Goal: Find specific page/section

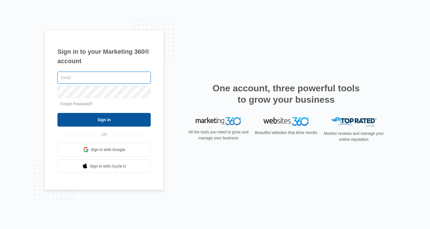
type input "[PERSON_NAME][EMAIL_ADDRESS][PERSON_NAME][DOMAIN_NAME]"
click at [111, 121] on input "Sign In" at bounding box center [103, 120] width 93 height 14
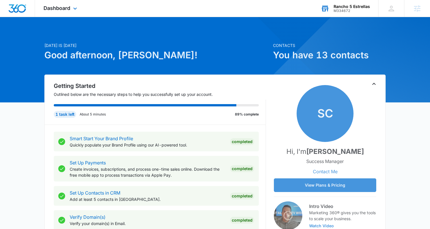
click at [345, 7] on div "Rancho 5 Estrellas" at bounding box center [352, 6] width 36 height 5
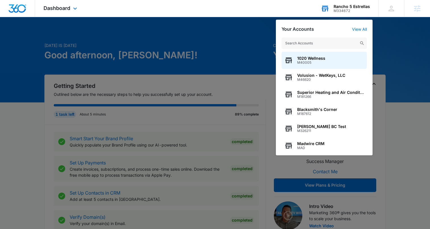
click at [302, 44] on input "text" at bounding box center [324, 43] width 85 height 11
type input "M38358"
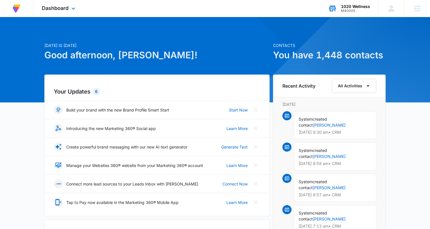
click at [349, 11] on div "M40005" at bounding box center [355, 11] width 29 height 4
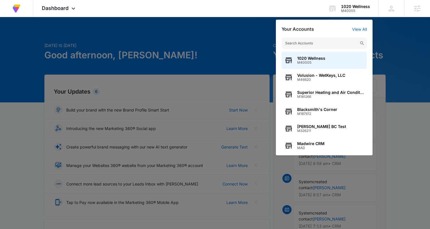
click at [317, 43] on input "text" at bounding box center [324, 43] width 85 height 11
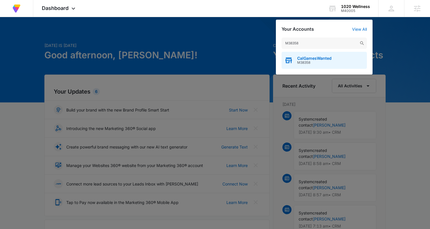
type input "M38358"
click at [316, 53] on div "CalGamesWanted M38358" at bounding box center [324, 60] width 85 height 17
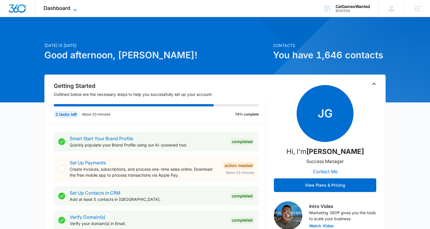
click at [59, 10] on span "Dashboard" at bounding box center [57, 8] width 27 height 6
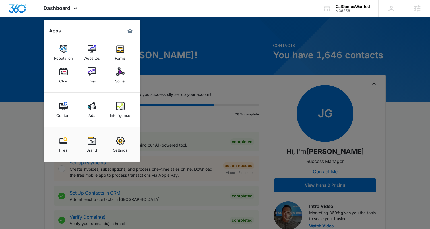
click at [184, 60] on div at bounding box center [215, 114] width 430 height 229
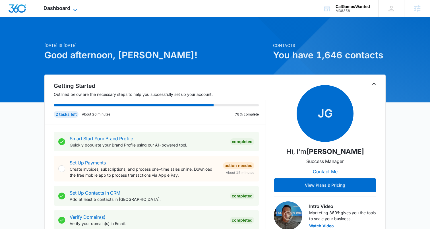
click at [66, 8] on span "Dashboard" at bounding box center [57, 8] width 27 height 6
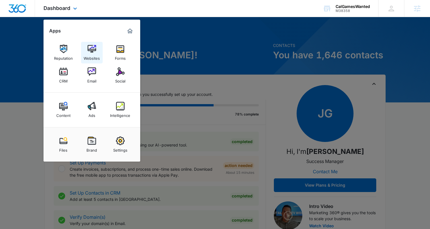
click at [86, 45] on link "Websites" at bounding box center [92, 53] width 22 height 22
